Goal: Ask a question

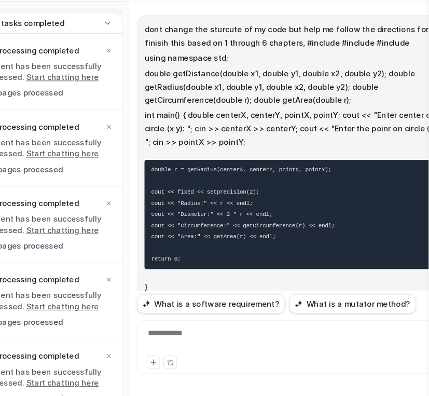
scroll to position [2118, 0]
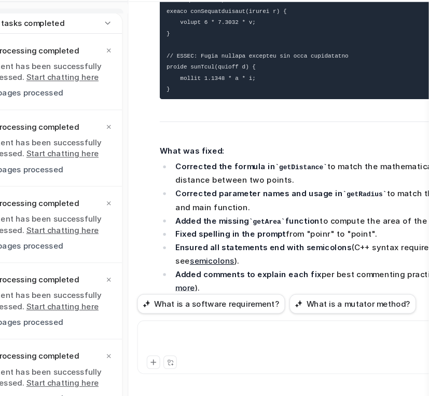
click at [214, 339] on div at bounding box center [304, 340] width 288 height 24
paste div
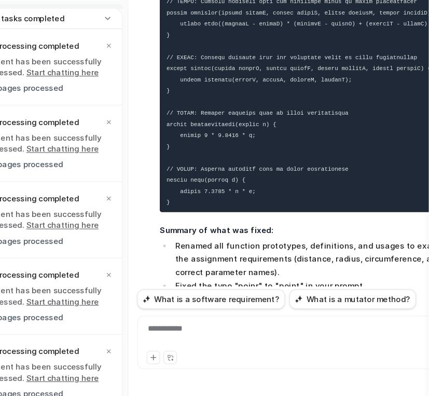
scroll to position [0, 0]
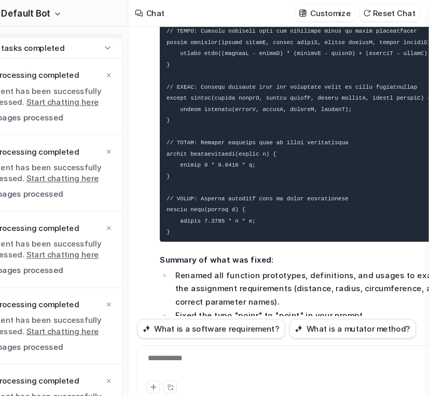
click at [251, 341] on div "**********" at bounding box center [304, 340] width 288 height 24
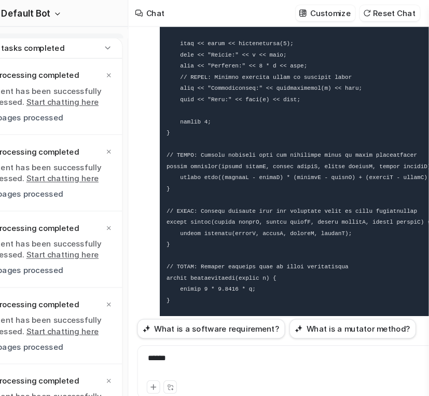
scroll to position [3025, 0]
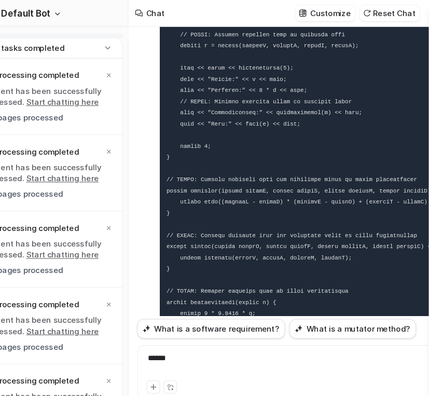
click at [297, 227] on pre at bounding box center [329, 94] width 303 height 537
click at [242, 165] on code at bounding box center [343, 94] width 316 height 525
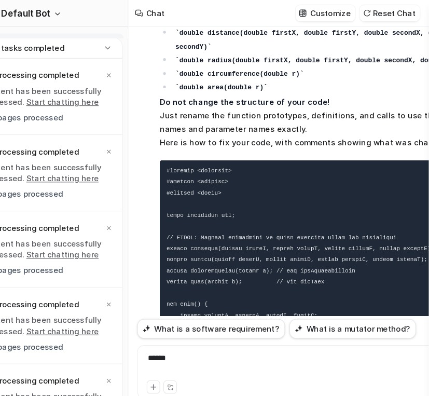
scroll to position [2725, 0]
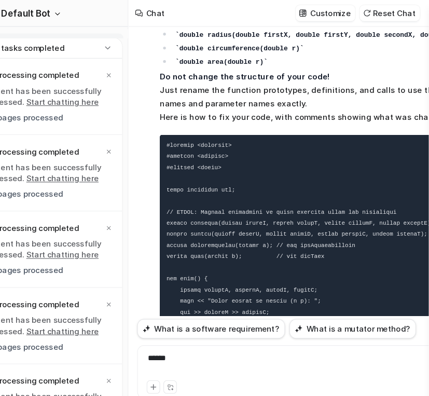
click at [245, 219] on pre at bounding box center [329, 394] width 303 height 537
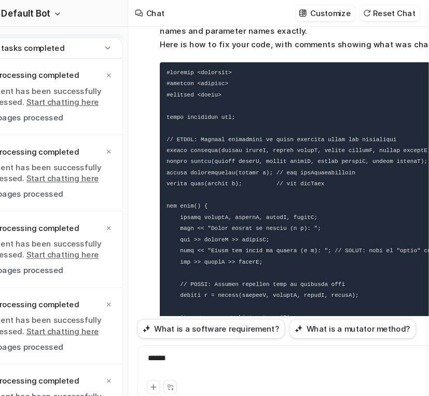
scroll to position [2794, 0]
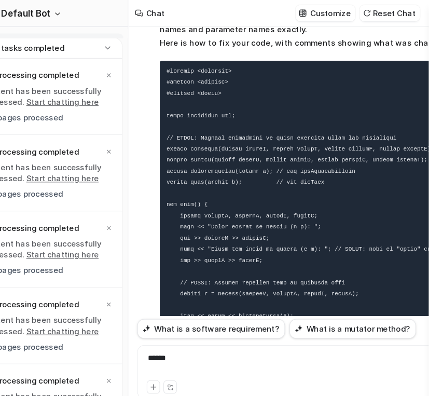
click at [253, 246] on code at bounding box center [343, 325] width 316 height 525
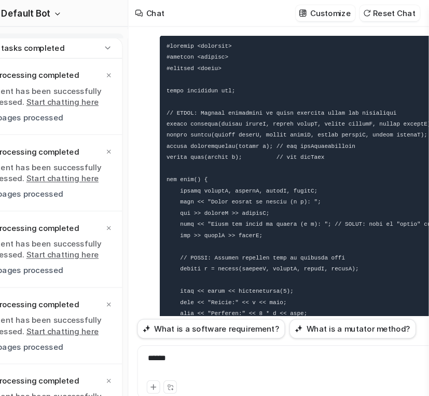
scroll to position [2840, 0]
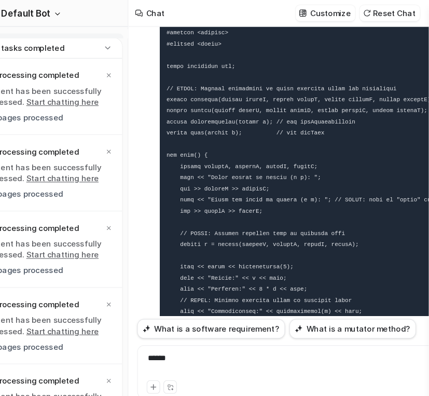
click at [261, 239] on pre at bounding box center [329, 278] width 303 height 537
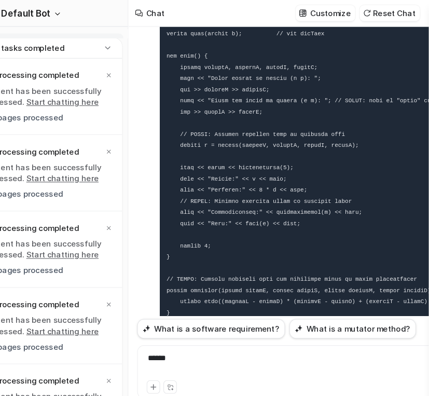
scroll to position [2955, 0]
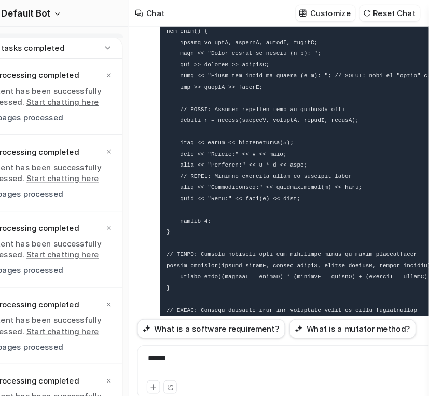
click at [221, 262] on pre at bounding box center [329, 163] width 303 height 537
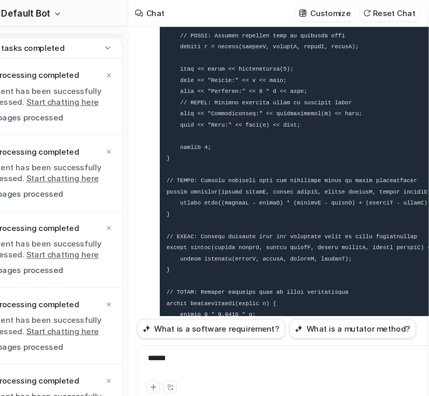
scroll to position [3025, 0]
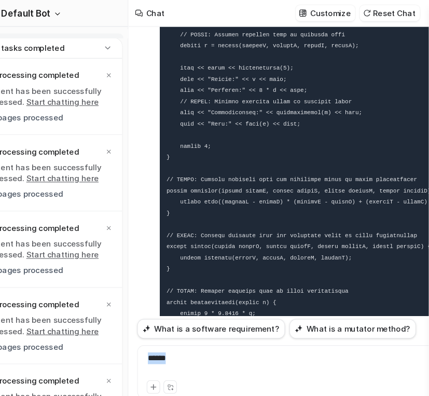
drag, startPoint x: 198, startPoint y: 345, endPoint x: 146, endPoint y: 339, distance: 52.8
click at [146, 339] on div "D Default Bot Chat History Reports Articles Customize Integrations PDF Files Ex…" at bounding box center [214, 198] width 429 height 396
click at [289, 344] on div "**********" at bounding box center [304, 340] width 288 height 24
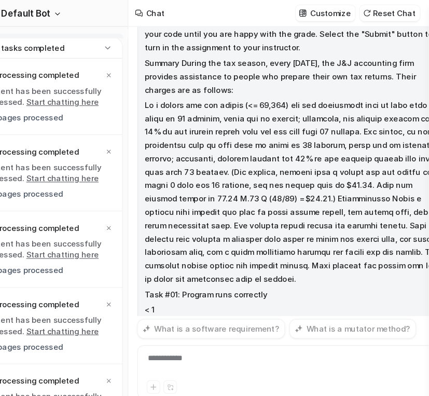
scroll to position [4305, 0]
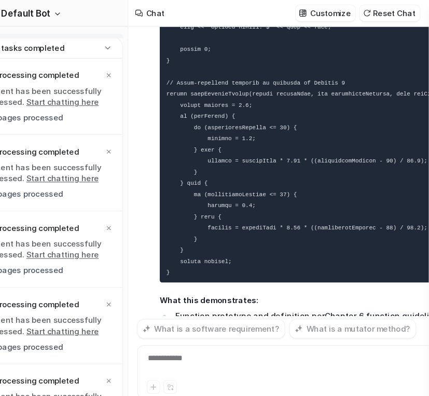
drag, startPoint x: 249, startPoint y: 228, endPoint x: 248, endPoint y: 196, distance: 32.7
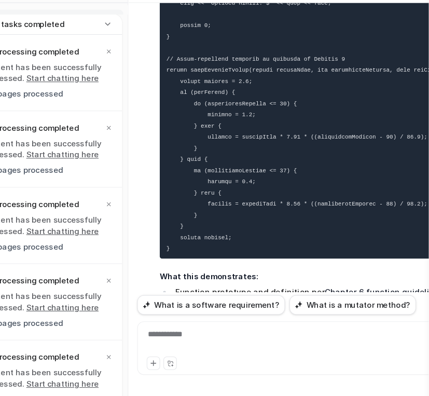
scroll to position [9, 0]
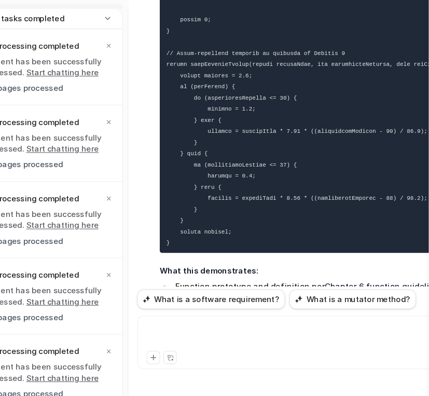
click at [206, 342] on div at bounding box center [304, 340] width 288 height 24
click at [284, 313] on li "The main function handles user input/output and calls the billing function." at bounding box center [324, 325] width 269 height 25
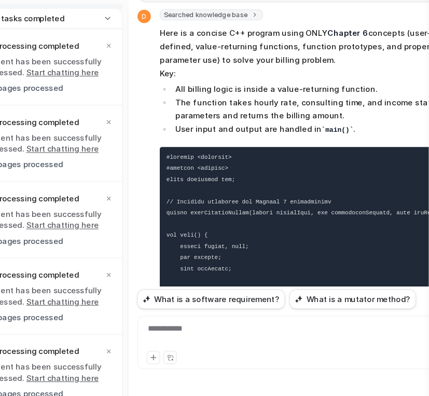
scroll to position [3867, 0]
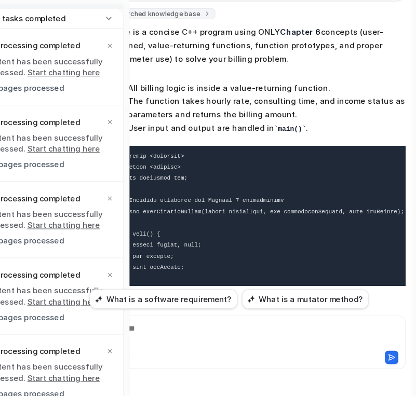
scroll to position [9, 45]
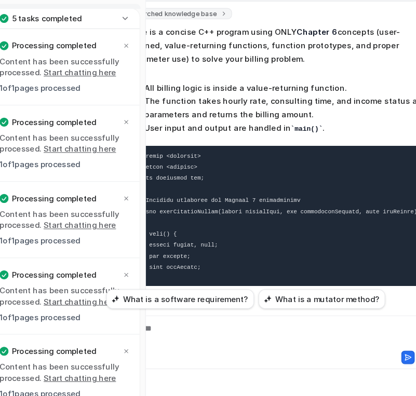
drag, startPoint x: 227, startPoint y: 267, endPoint x: 106, endPoint y: 262, distance: 121.0
click at [106, 262] on div "D Default Bot Chat History Reports Articles Customize Integrations PDF Files Ex…" at bounding box center [163, 198] width 416 height 396
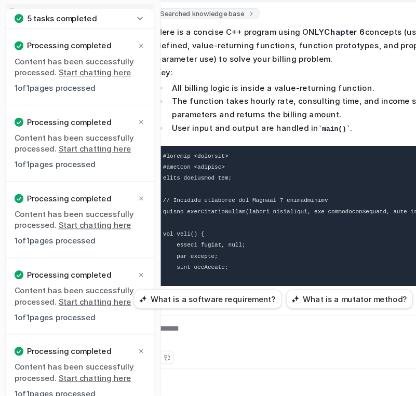
scroll to position [9, 32]
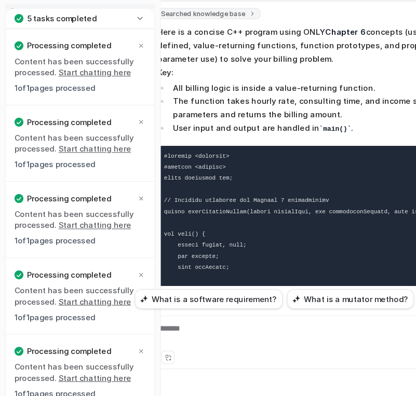
click at [130, 47] on icon at bounding box center [130, 44] width 10 height 10
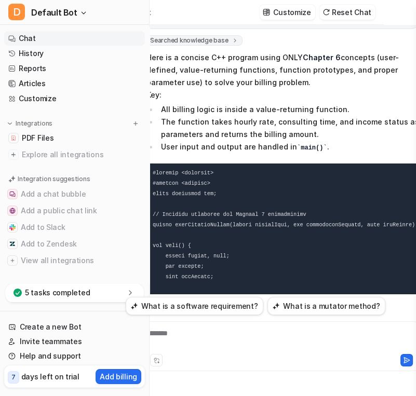
scroll to position [0, 32]
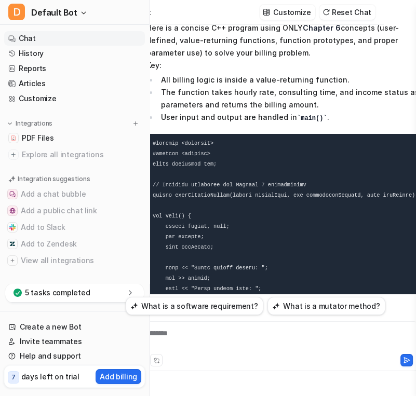
scroll to position [3913, 0]
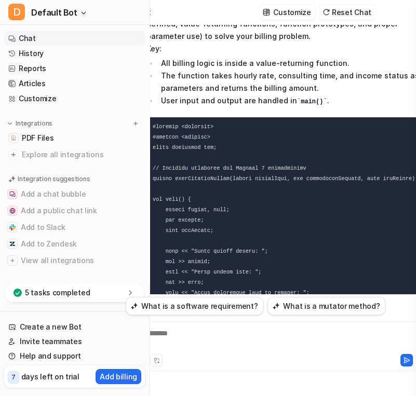
click at [205, 198] on pre at bounding box center [286, 385] width 281 height 537
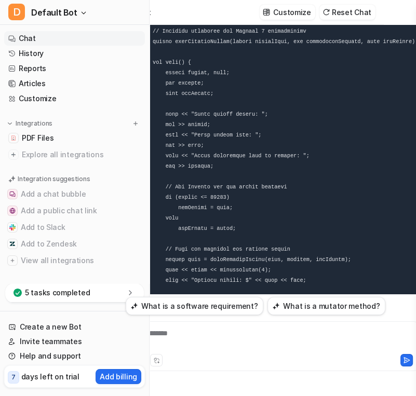
scroll to position [4051, 0]
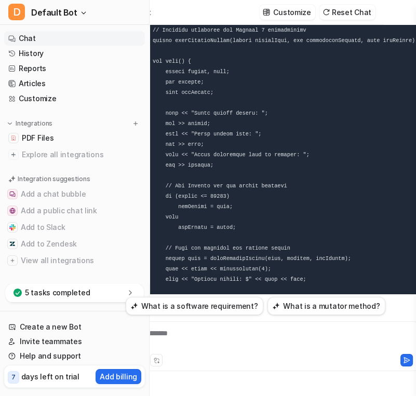
click at [170, 229] on pre at bounding box center [286, 247] width 281 height 537
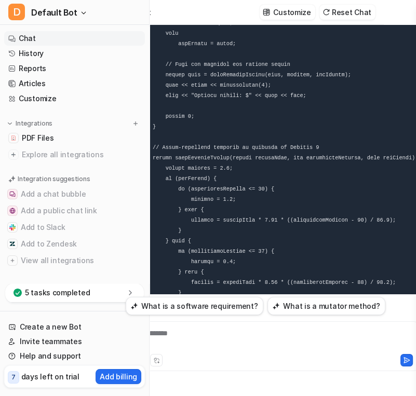
scroll to position [4236, 0]
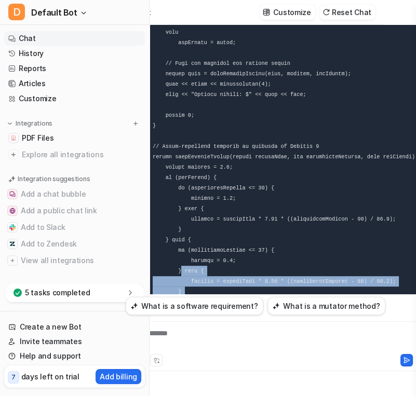
drag, startPoint x: 213, startPoint y: 229, endPoint x: 178, endPoint y: 193, distance: 49.9
click at [178, 193] on pre at bounding box center [286, 63] width 281 height 537
click at [220, 225] on pre at bounding box center [286, 63] width 281 height 537
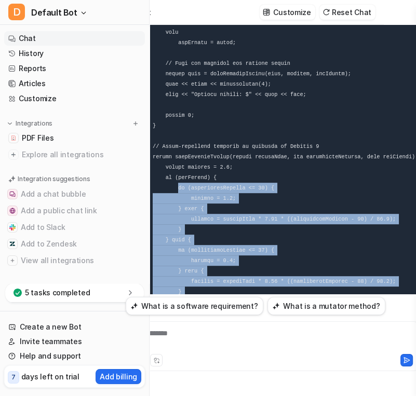
drag, startPoint x: 204, startPoint y: 243, endPoint x: 175, endPoint y: 105, distance: 141.0
click at [175, 105] on pre at bounding box center [286, 63] width 281 height 537
click at [272, 146] on pre at bounding box center [286, 63] width 281 height 537
drag, startPoint x: 200, startPoint y: 241, endPoint x: 178, endPoint y: 107, distance: 135.1
click at [178, 107] on pre at bounding box center [286, 63] width 281 height 537
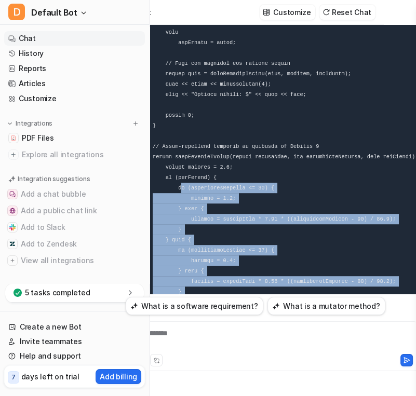
click at [255, 128] on pre at bounding box center [286, 63] width 281 height 537
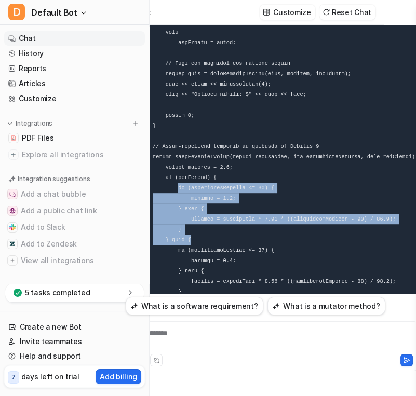
drag, startPoint x: 175, startPoint y: 107, endPoint x: 283, endPoint y: 157, distance: 118.4
click at [283, 157] on pre at bounding box center [286, 63] width 281 height 537
click at [170, 159] on code at bounding box center [287, 63] width 268 height 525
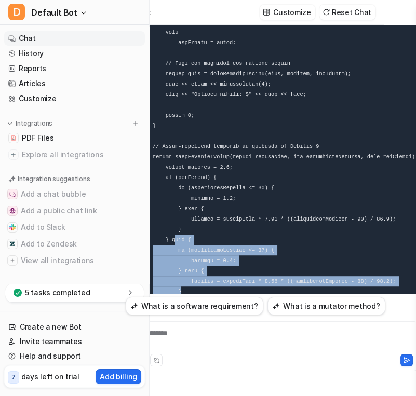
drag, startPoint x: 174, startPoint y: 162, endPoint x: 254, endPoint y: 214, distance: 95.7
click at [254, 214] on pre at bounding box center [286, 63] width 281 height 537
click at [238, 197] on code at bounding box center [287, 63] width 268 height 525
drag, startPoint x: 176, startPoint y: 167, endPoint x: 243, endPoint y: 218, distance: 83.6
click at [243, 218] on pre at bounding box center [286, 63] width 281 height 537
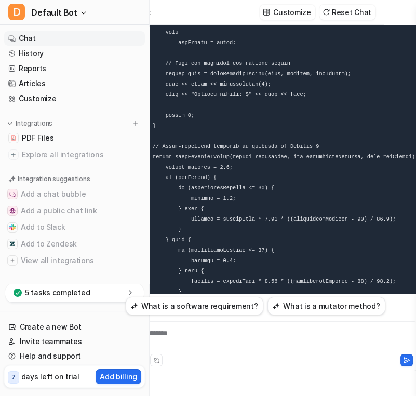
click at [191, 342] on div "**********" at bounding box center [272, 340] width 288 height 24
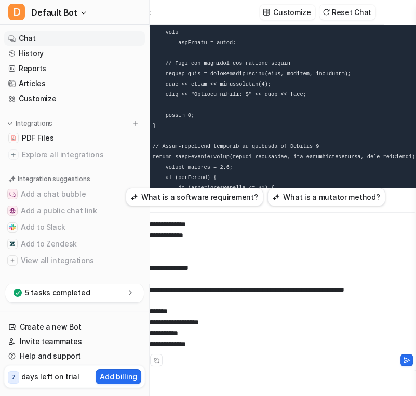
scroll to position [433, 0]
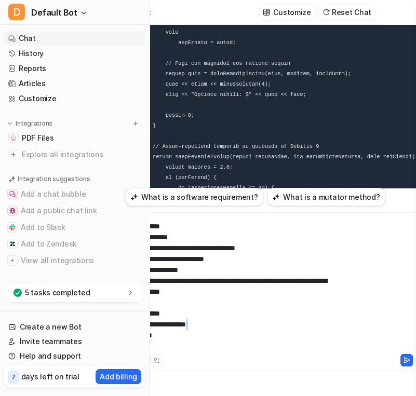
click at [191, 339] on div at bounding box center [272, 285] width 288 height 133
click at [216, 334] on div at bounding box center [272, 285] width 288 height 133
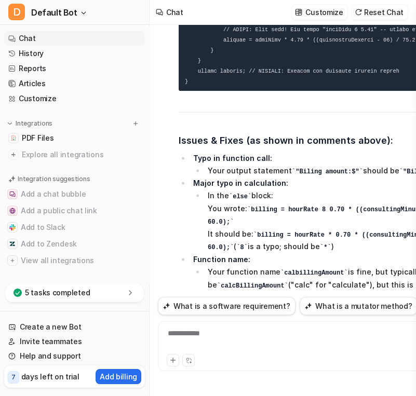
scroll to position [0, 0]
click at [326, 189] on li "In the else block: You wrote: billing = hourRate 8 0.70 * ((consultingMinutes -…" at bounding box center [343, 221] width 278 height 64
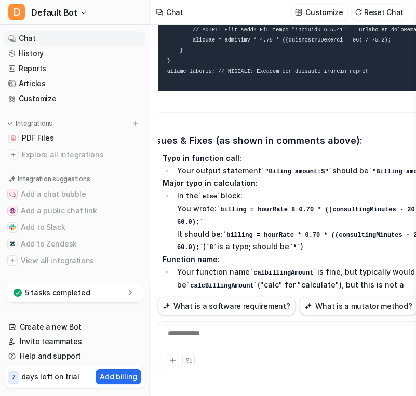
scroll to position [0, 23]
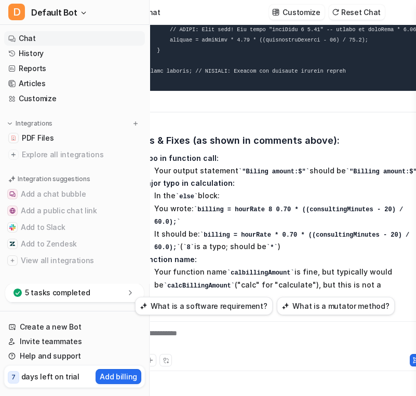
click at [220, 266] on li "Your function name calbillingAmount is fine, but typically would be calcBilling…" at bounding box center [290, 285] width 278 height 38
click at [203, 339] on div at bounding box center [281, 340] width 288 height 24
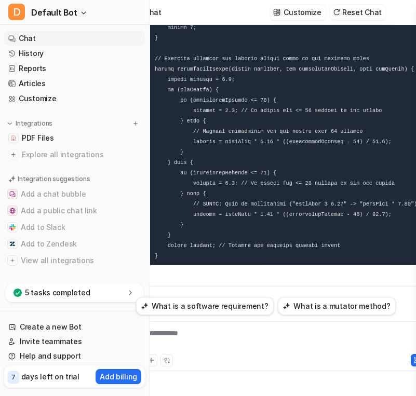
scroll to position [6506, 8]
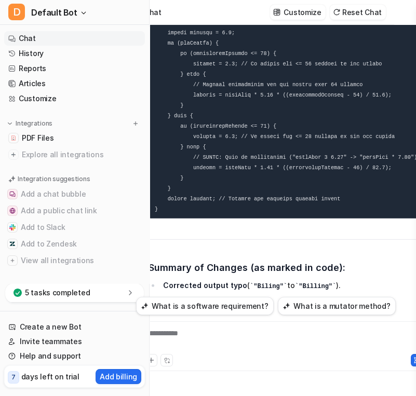
click at [259, 283] on code ""Biling"" at bounding box center [268, 286] width 37 height 7
click at [184, 340] on div "**********" at bounding box center [283, 340] width 288 height 24
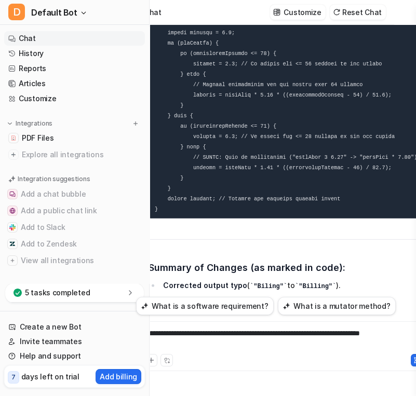
scroll to position [8, 24]
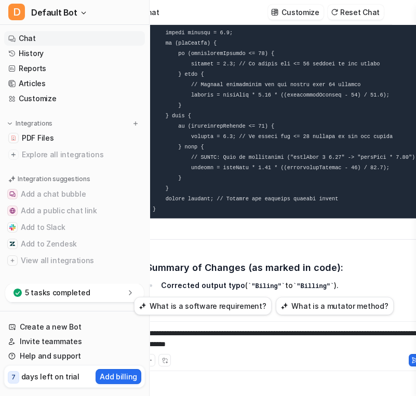
click at [255, 340] on div "**********" at bounding box center [280, 340] width 288 height 24
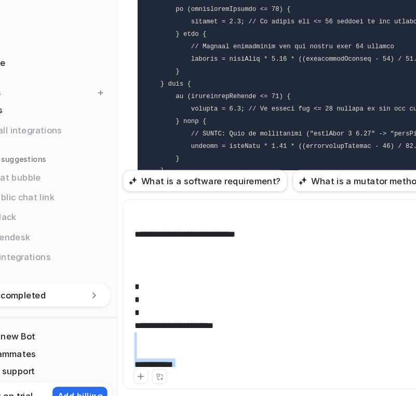
scroll to position [357, 0]
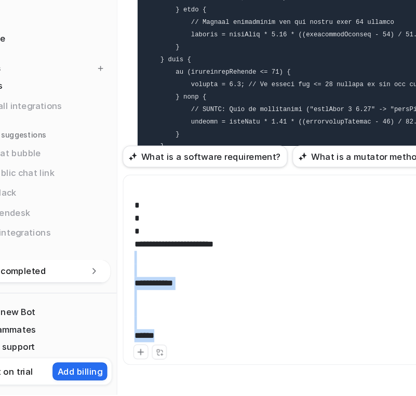
drag, startPoint x: 314, startPoint y: 281, endPoint x: 335, endPoint y: 338, distance: 61.2
click at [323, 395] on html "D Default Bot Chat History Reports Articles Customize Integrations PDF Files Ex…" at bounding box center [204, 198] width 416 height 396
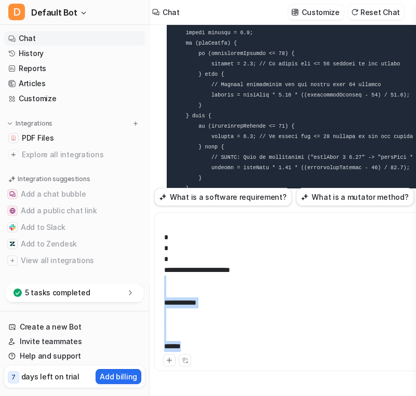
scroll to position [8, 45]
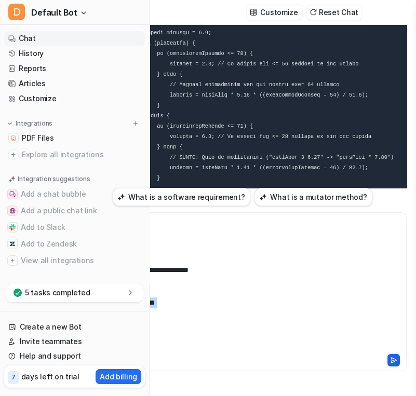
click at [396, 362] on icon at bounding box center [393, 359] width 7 height 7
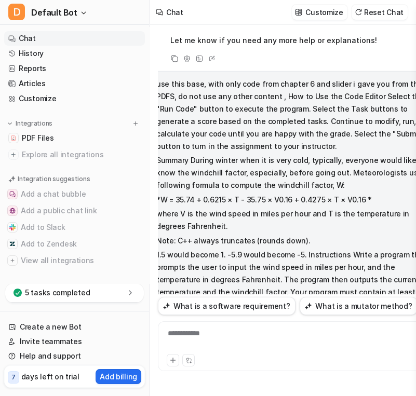
scroll to position [7523, 8]
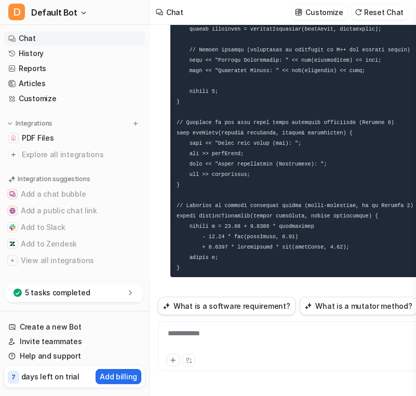
click at [378, 375] on code "computeWindchill" at bounding box center [370, 378] width 67 height 7
click at [361, 358] on li "Reference parameters for input ( getInput )" at bounding box center [312, 364] width 261 height 13
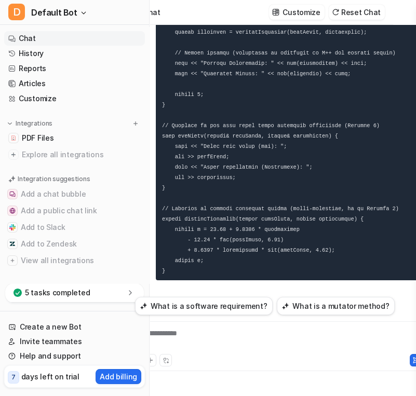
scroll to position [7523, 0]
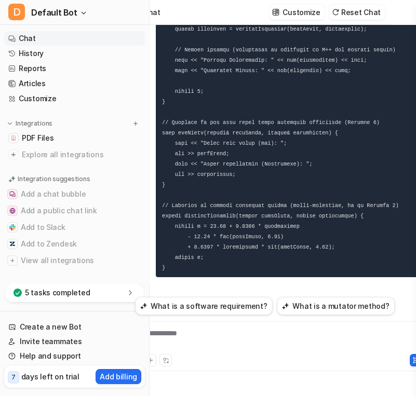
click at [253, 333] on div "**********" at bounding box center [281, 340] width 288 height 24
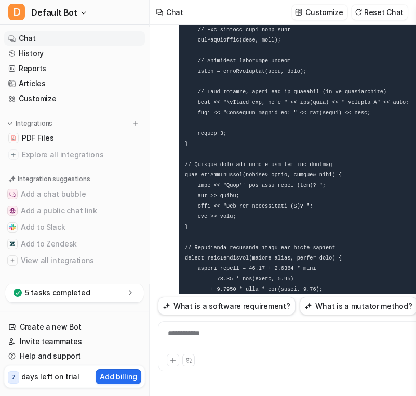
scroll to position [8212, 0]
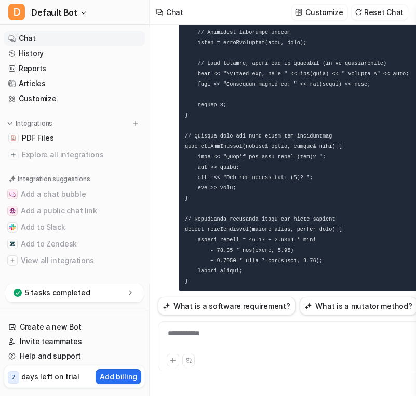
click at [312, 376] on code "wind" at bounding box center [323, 379] width 22 height 7
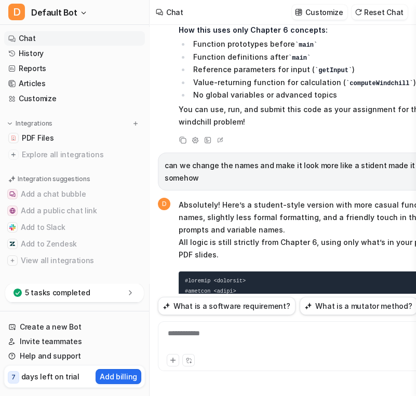
scroll to position [7820, 0]
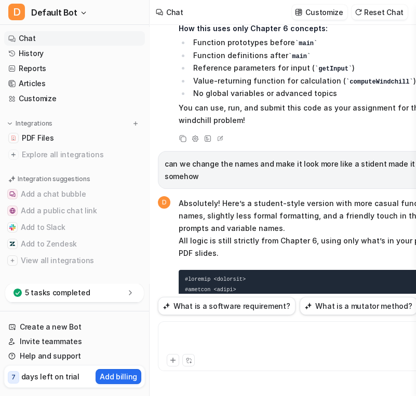
click at [214, 329] on div at bounding box center [304, 340] width 288 height 24
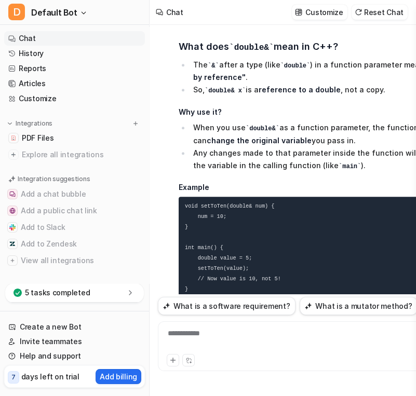
scroll to position [8669, 11]
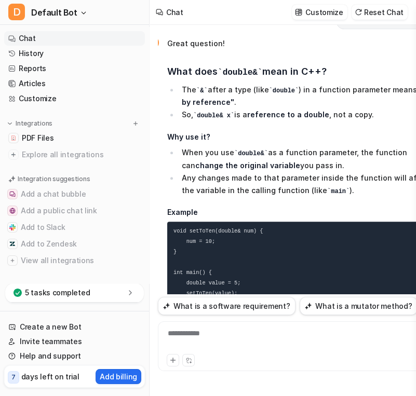
click at [270, 337] on code "void setToTen(double num)" at bounding box center [262, 340] width 101 height 7
click at [269, 197] on span "Great question! What does double& mean in C++? The & after a type (like double …" at bounding box center [303, 237] width 273 height 405
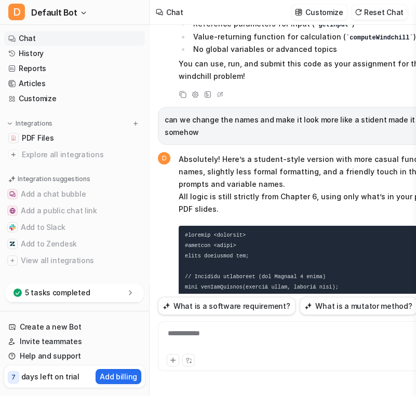
scroll to position [7862, 0]
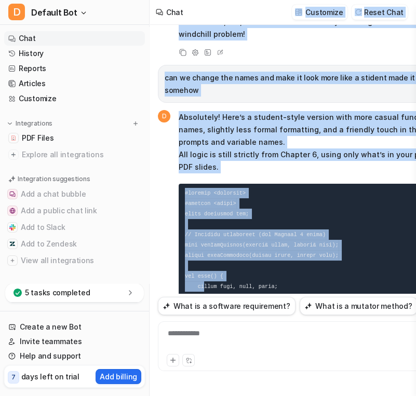
scroll to position [7877, 0]
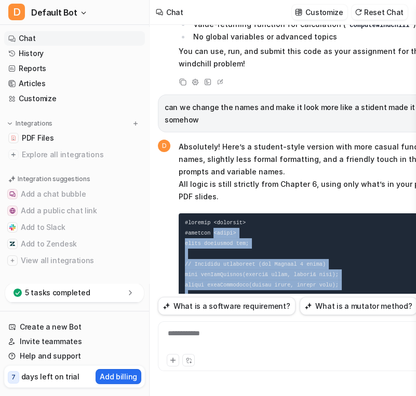
drag, startPoint x: 202, startPoint y: 65, endPoint x: 212, endPoint y: 64, distance: 9.4
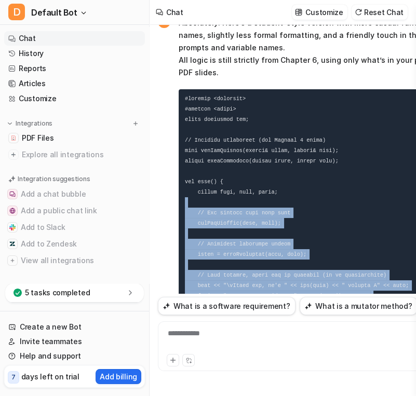
drag, startPoint x: 223, startPoint y: 205, endPoint x: 253, endPoint y: 251, distance: 54.4
click at [253, 251] on pre at bounding box center [314, 295] width 273 height 413
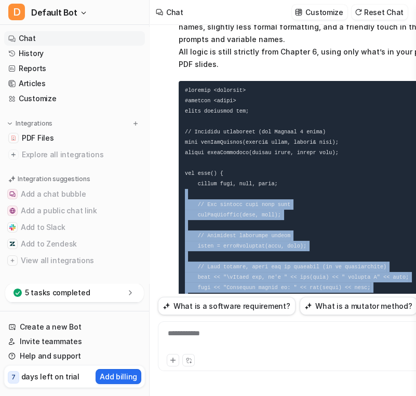
click at [252, 209] on code at bounding box center [297, 287] width 224 height 400
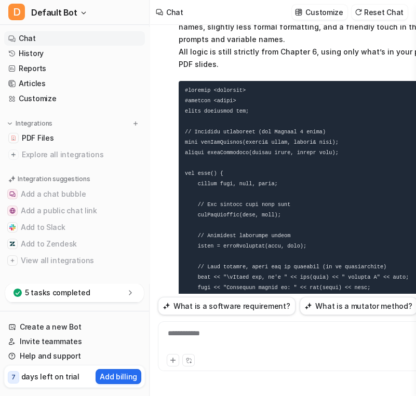
click at [295, 227] on pre at bounding box center [314, 287] width 273 height 413
click at [220, 250] on code at bounding box center [297, 287] width 224 height 400
click at [245, 263] on pre at bounding box center [314, 287] width 273 height 413
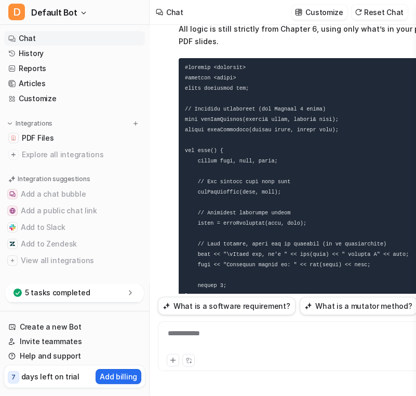
scroll to position [8055, 0]
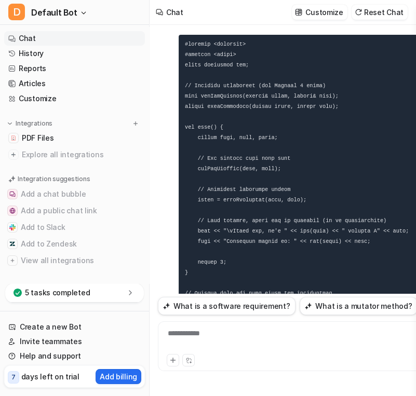
click at [208, 334] on div "**********" at bounding box center [304, 340] width 288 height 24
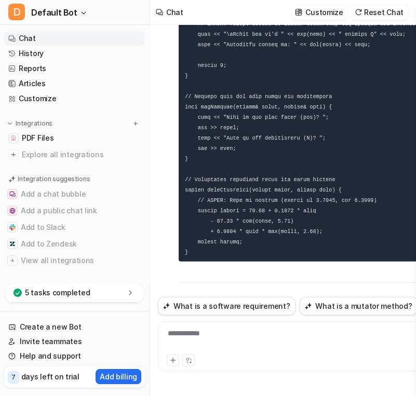
scroll to position [9623, 0]
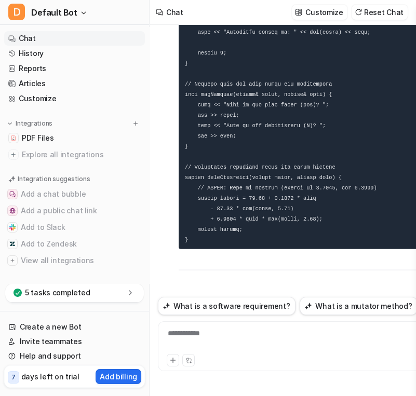
click at [253, 386] on li "Added spaces in prompts for better user experience" at bounding box center [320, 392] width 261 height 12
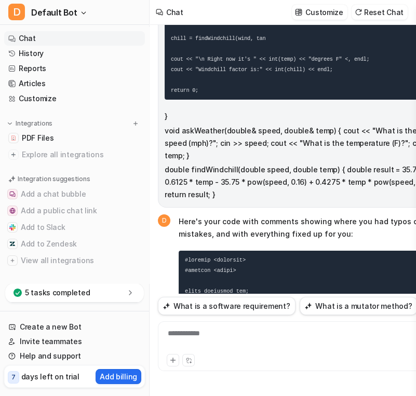
scroll to position [9208, 0]
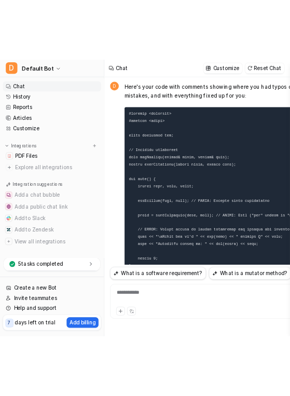
scroll to position [9392, 0]
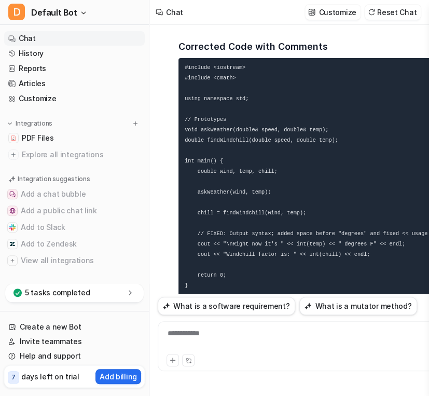
scroll to position [0, 0]
click at [373, 125] on pre "#include <iostream> #include <cmath> using namespace std; // Prototypes void as…" at bounding box center [314, 254] width 273 height 392
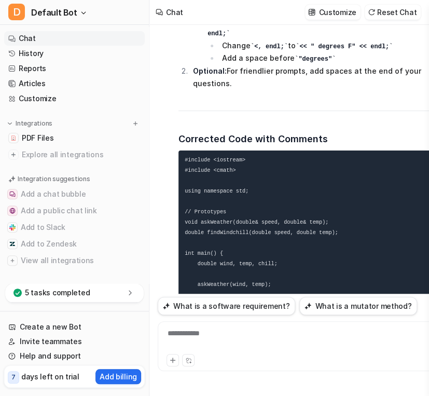
scroll to position [10466, 0]
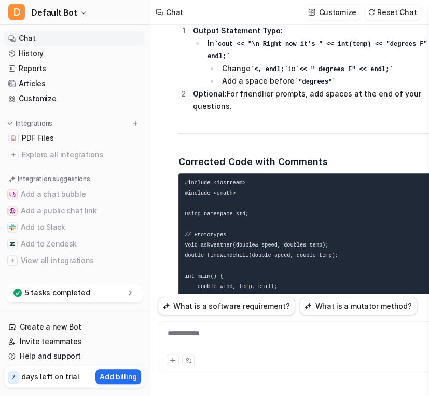
click at [284, 173] on pre "#include <iostream> #include <cmath> using namespace std; // Prototypes void as…" at bounding box center [314, 369] width 273 height 392
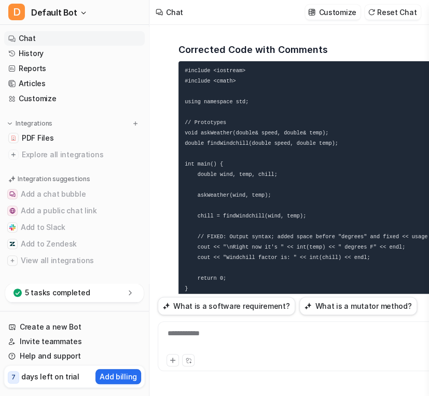
scroll to position [10581, 0]
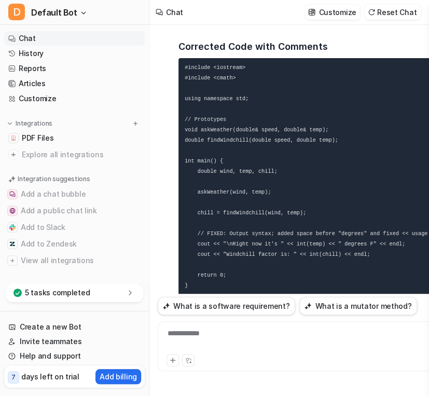
click at [166, 336] on div "**********" at bounding box center [305, 346] width 294 height 50
click at [185, 337] on div "**********" at bounding box center [304, 340] width 288 height 24
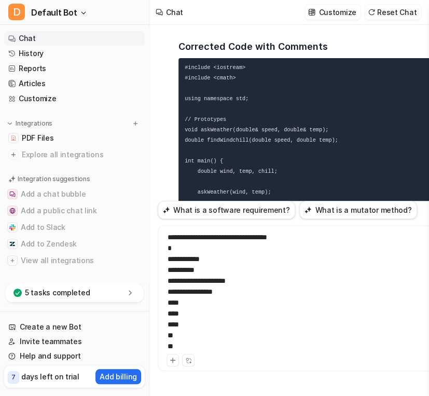
click at [249, 350] on div "*" at bounding box center [305, 346] width 274 height 11
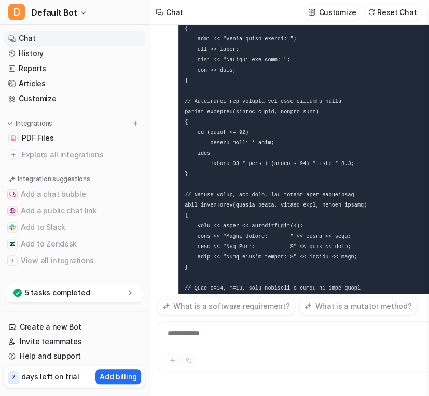
scroll to position [12427, 0]
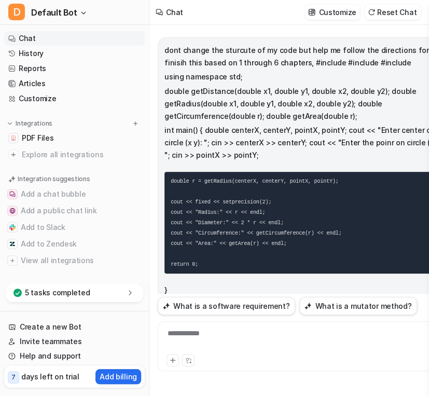
scroll to position [12427, 0]
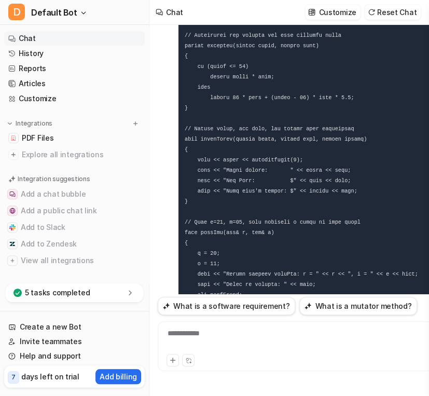
click at [218, 330] on div "**********" at bounding box center [304, 340] width 288 height 24
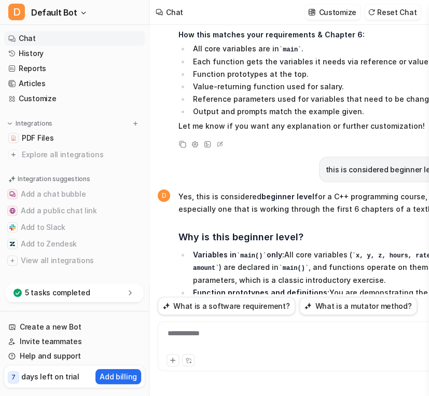
scroll to position [12850, 0]
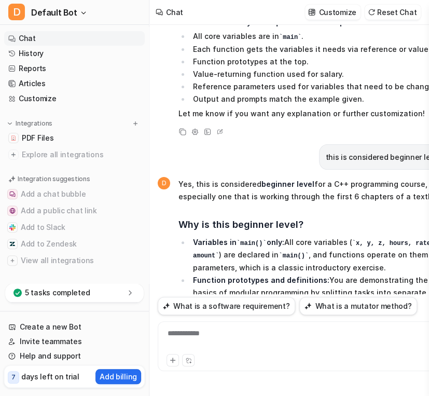
click at [313, 176] on span "Yes, this is considered beginner level for a C++ programming course, especially…" at bounding box center [314, 361] width 273 height 370
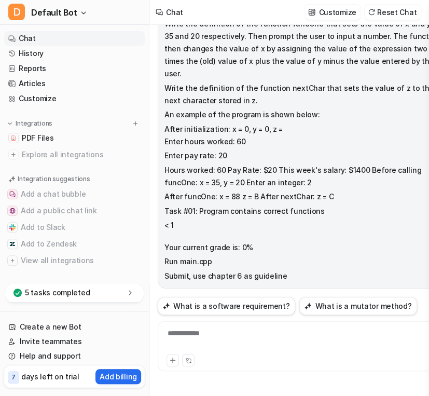
scroll to position [11466, 0]
